Goal: Information Seeking & Learning: Find specific fact

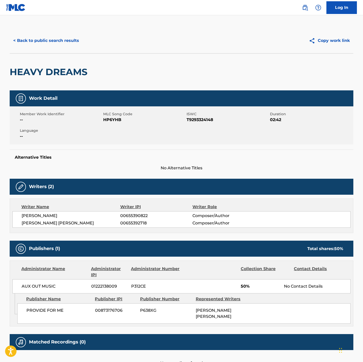
scroll to position [38, 0]
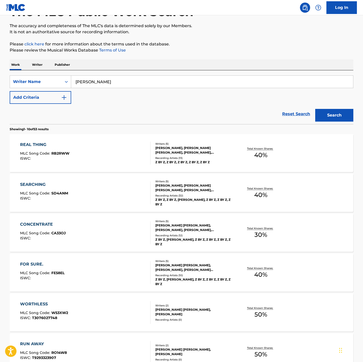
scroll to position [259, 0]
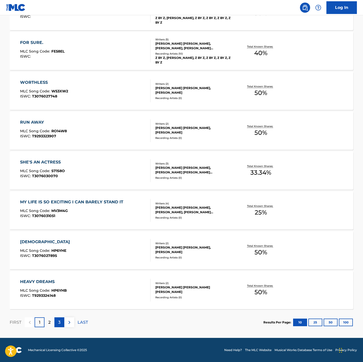
click at [56, 323] on div "3" at bounding box center [59, 323] width 10 height 10
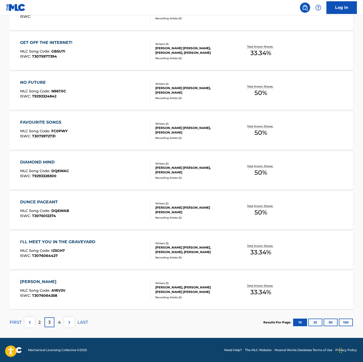
click at [110, 91] on div "NO FUTURE MLC Song Code : N96T0C ISWC : T9293324842" at bounding box center [85, 91] width 131 height 23
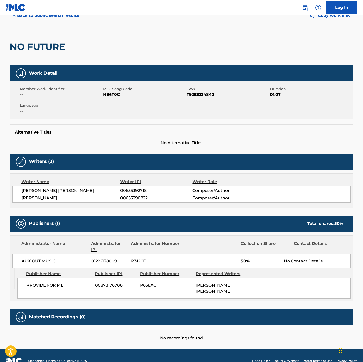
scroll to position [38, 0]
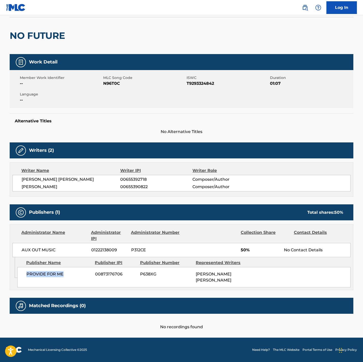
drag, startPoint x: 27, startPoint y: 276, endPoint x: 91, endPoint y: 214, distance: 88.7
click at [73, 277] on span "PROVIDE FOR ME" at bounding box center [58, 274] width 65 height 6
copy span "PROVIDE FOR ME"
